Goal: Task Accomplishment & Management: Use online tool/utility

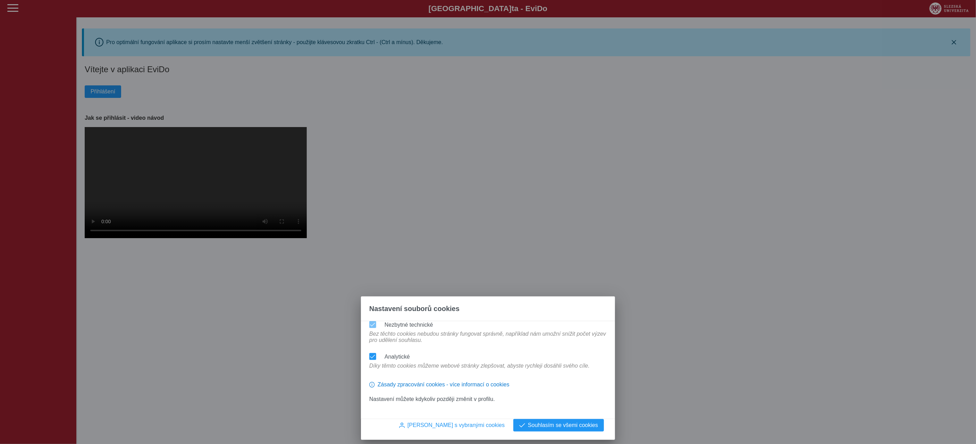
drag, startPoint x: 577, startPoint y: 425, endPoint x: 587, endPoint y: 405, distance: 22.4
click at [577, 425] on span "Souhlasím se všemi cookies" at bounding box center [563, 425] width 70 height 6
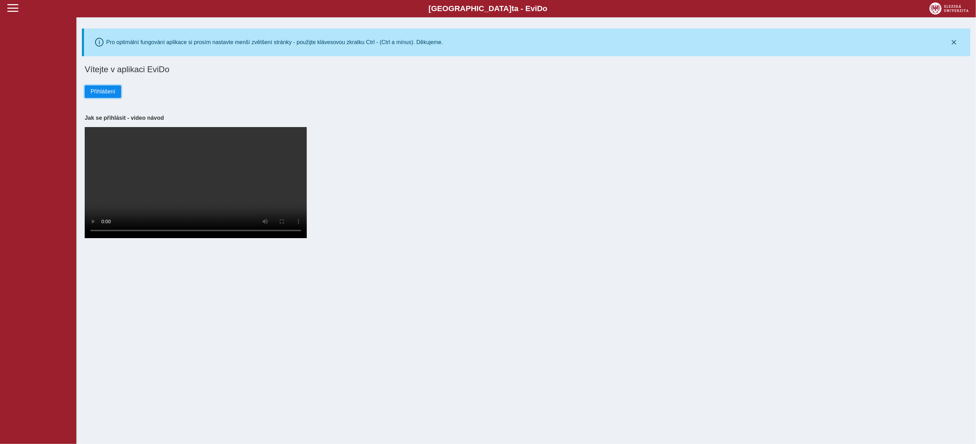
click at [98, 90] on span "Přihlášení" at bounding box center [103, 92] width 25 height 6
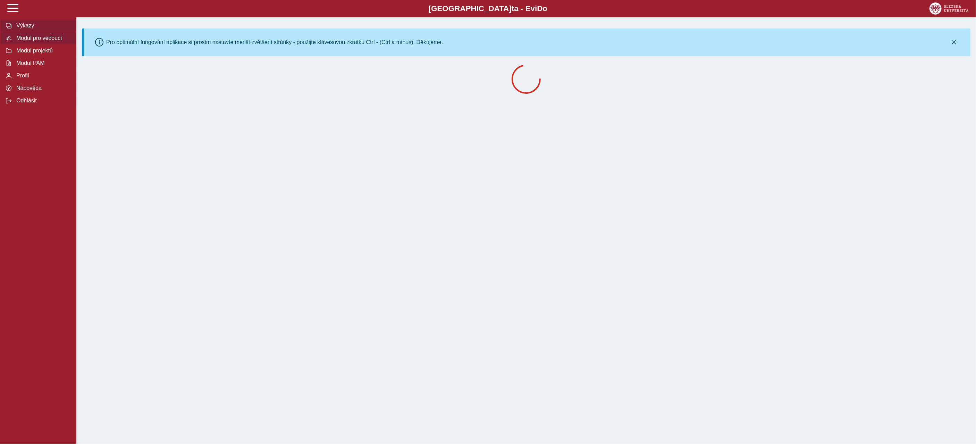
click at [51, 37] on span "Modul pro vedoucí" at bounding box center [42, 38] width 56 height 6
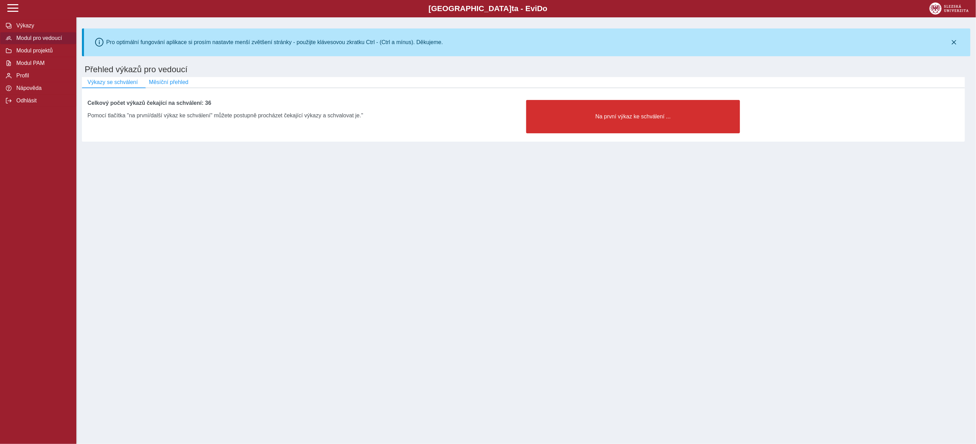
click at [173, 73] on h1 "Přehled výkazů pro vedoucí" at bounding box center [526, 69] width 889 height 15
click at [175, 79] on span "Měsíční přehled" at bounding box center [169, 82] width 40 height 6
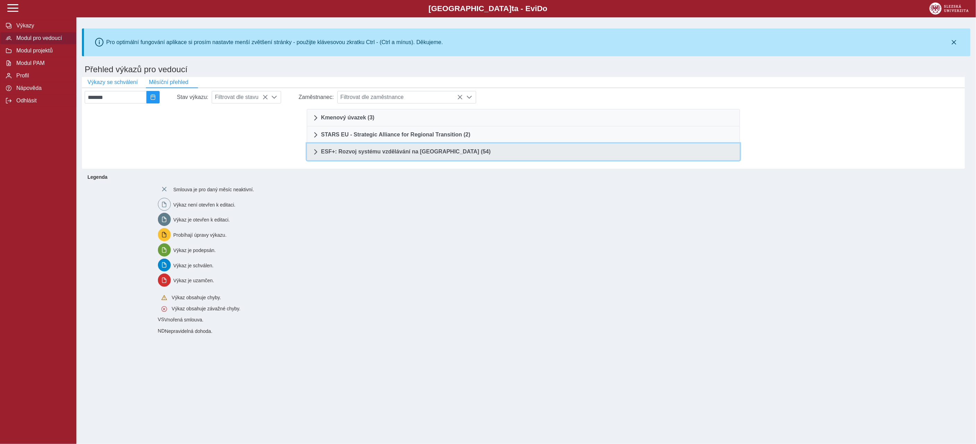
click at [431, 147] on link "ESF+: Rozvoj systému vzdělávání na [GEOGRAPHIC_DATA] (54)" at bounding box center [523, 151] width 433 height 17
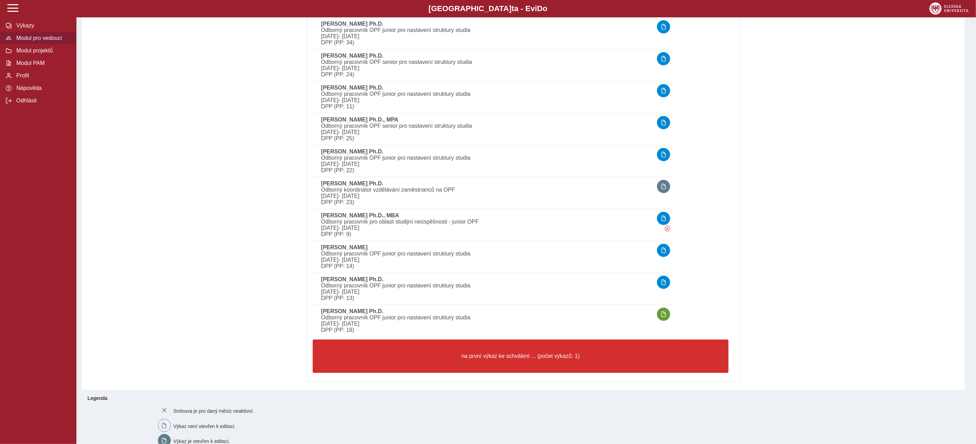
scroll to position [1556, 0]
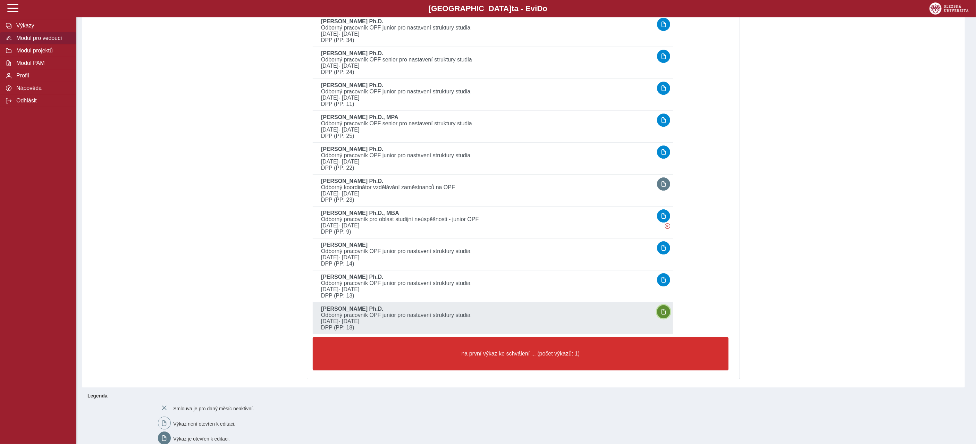
click at [670, 305] on button "button" at bounding box center [663, 311] width 13 height 13
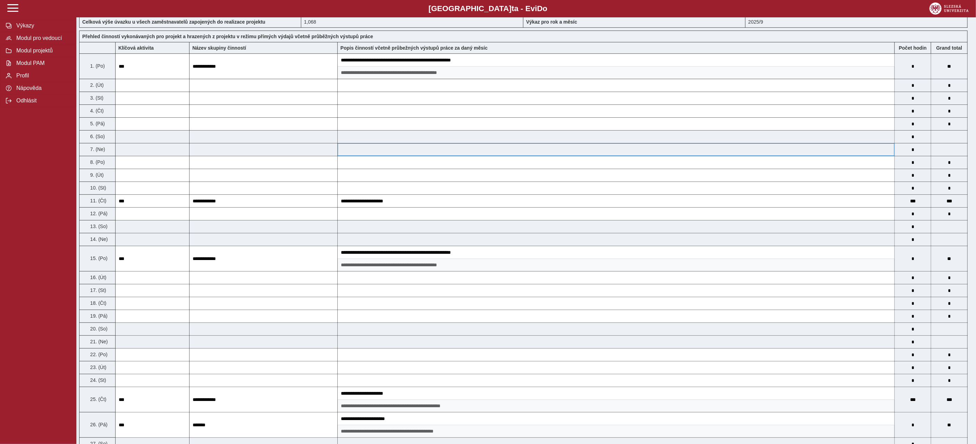
scroll to position [453, 0]
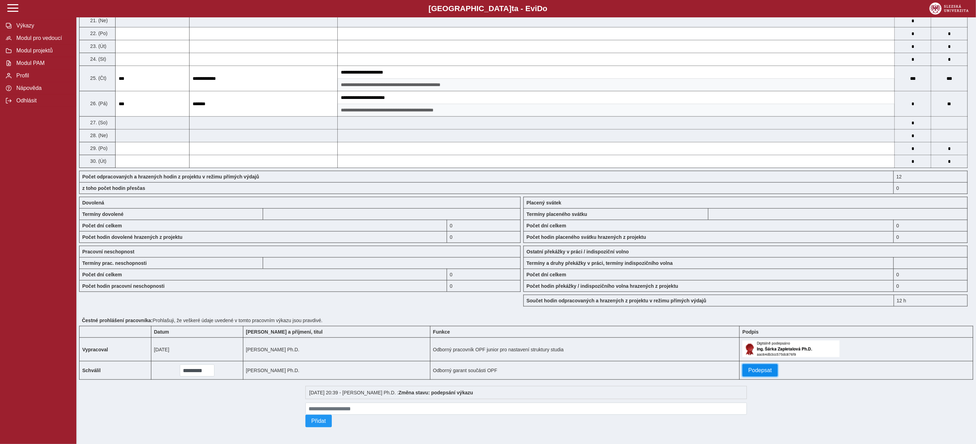
click at [756, 367] on span "Podepsat" at bounding box center [760, 370] width 24 height 6
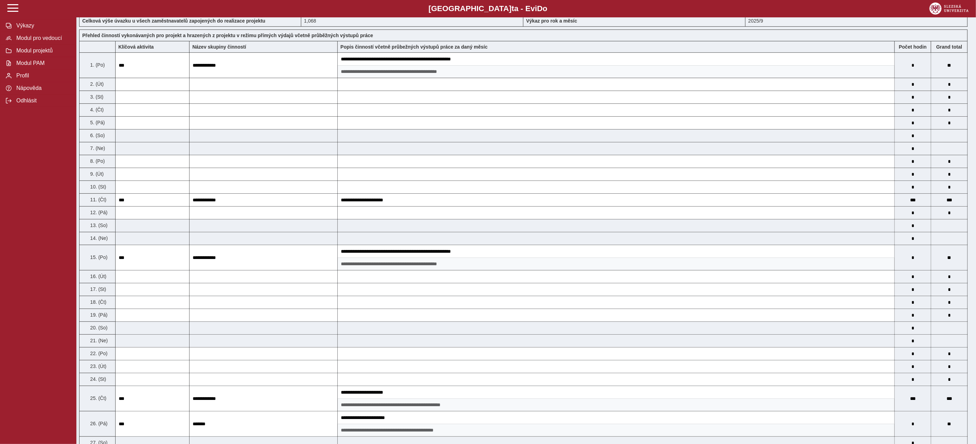
scroll to position [0, 0]
